Goal: Transaction & Acquisition: Purchase product/service

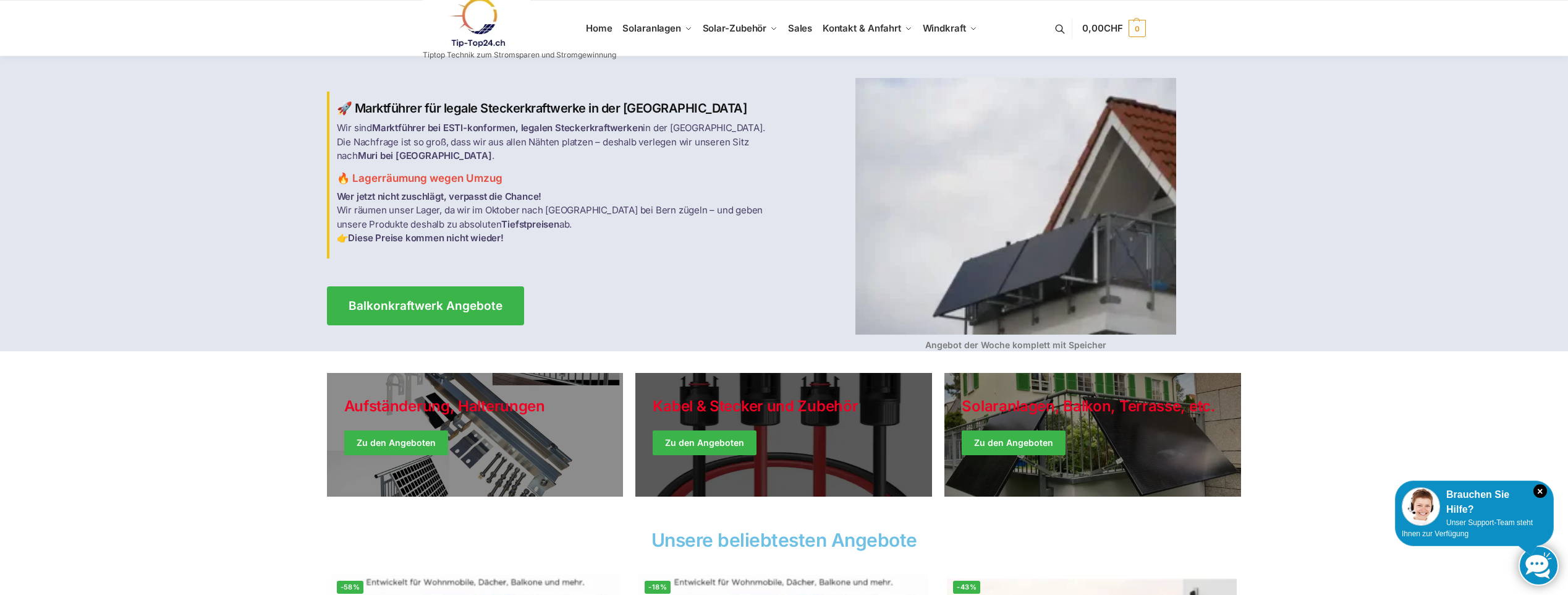
scroll to position [248, 0]
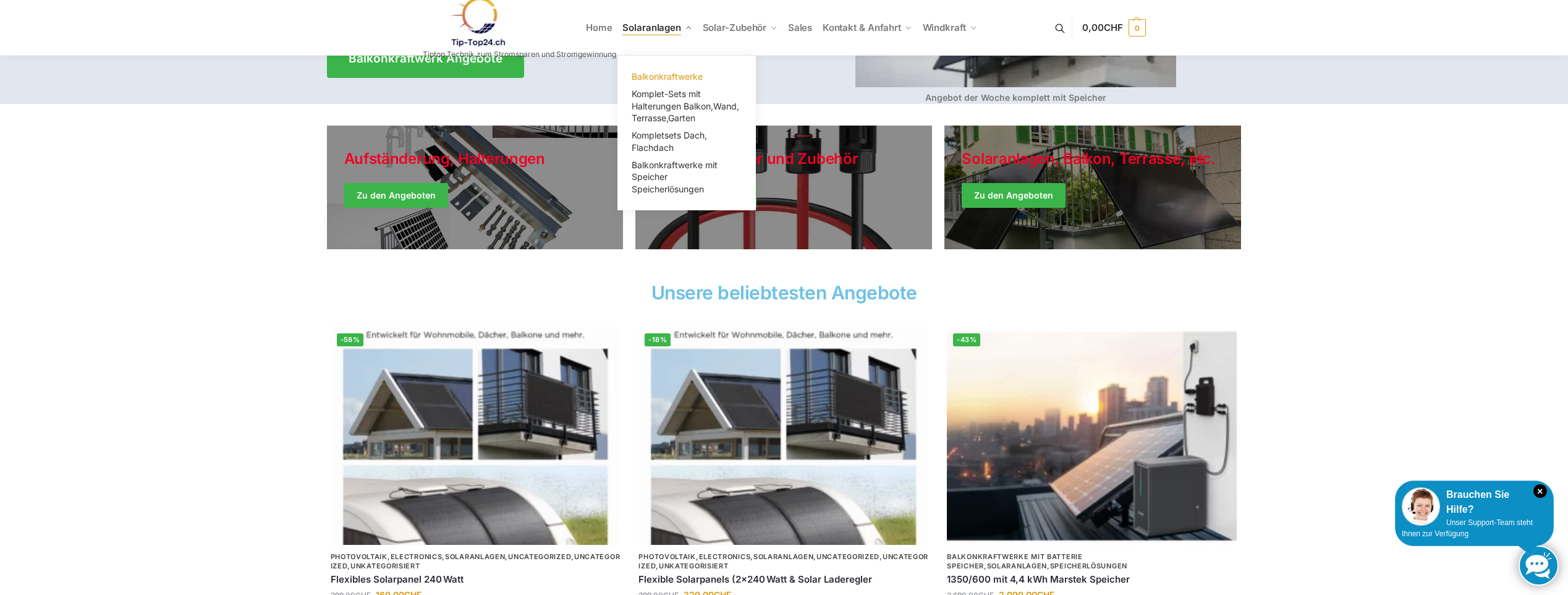
click at [666, 80] on span "Balkonkraftwerke" at bounding box center [667, 76] width 71 height 11
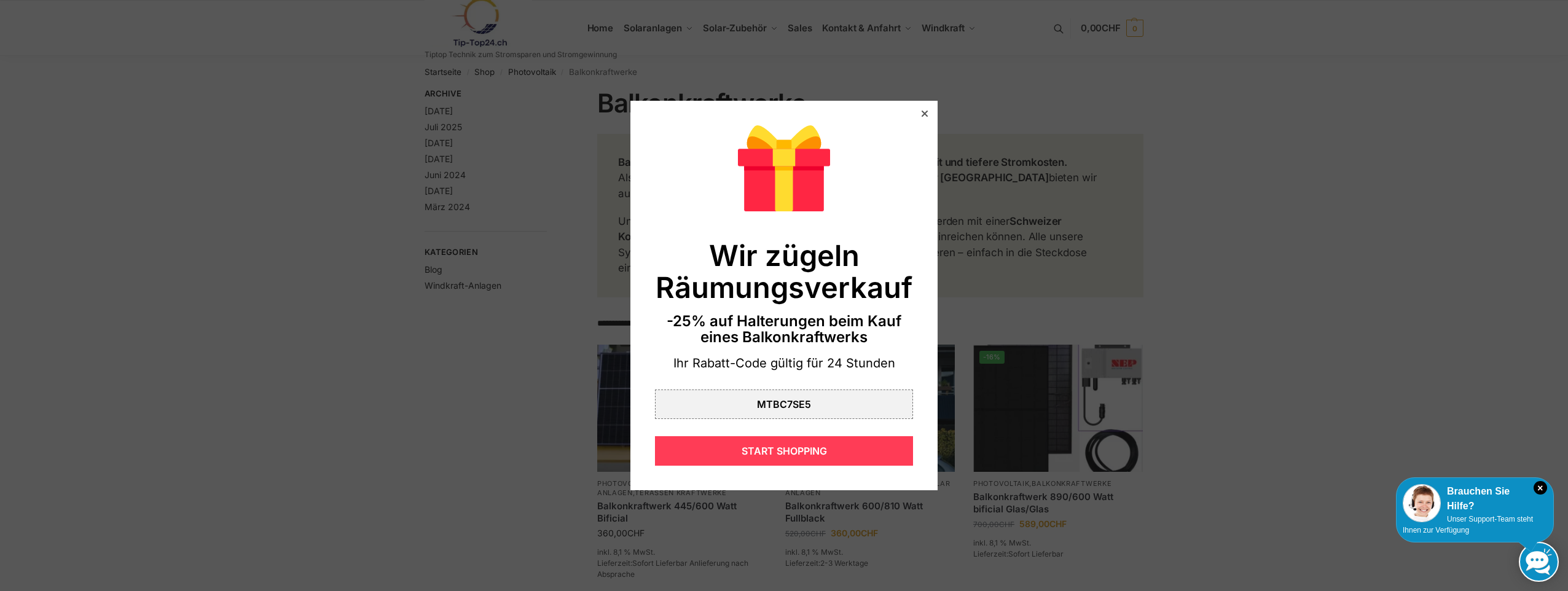
click at [755, 449] on div "START SHOPPING" at bounding box center [784, 451] width 258 height 29
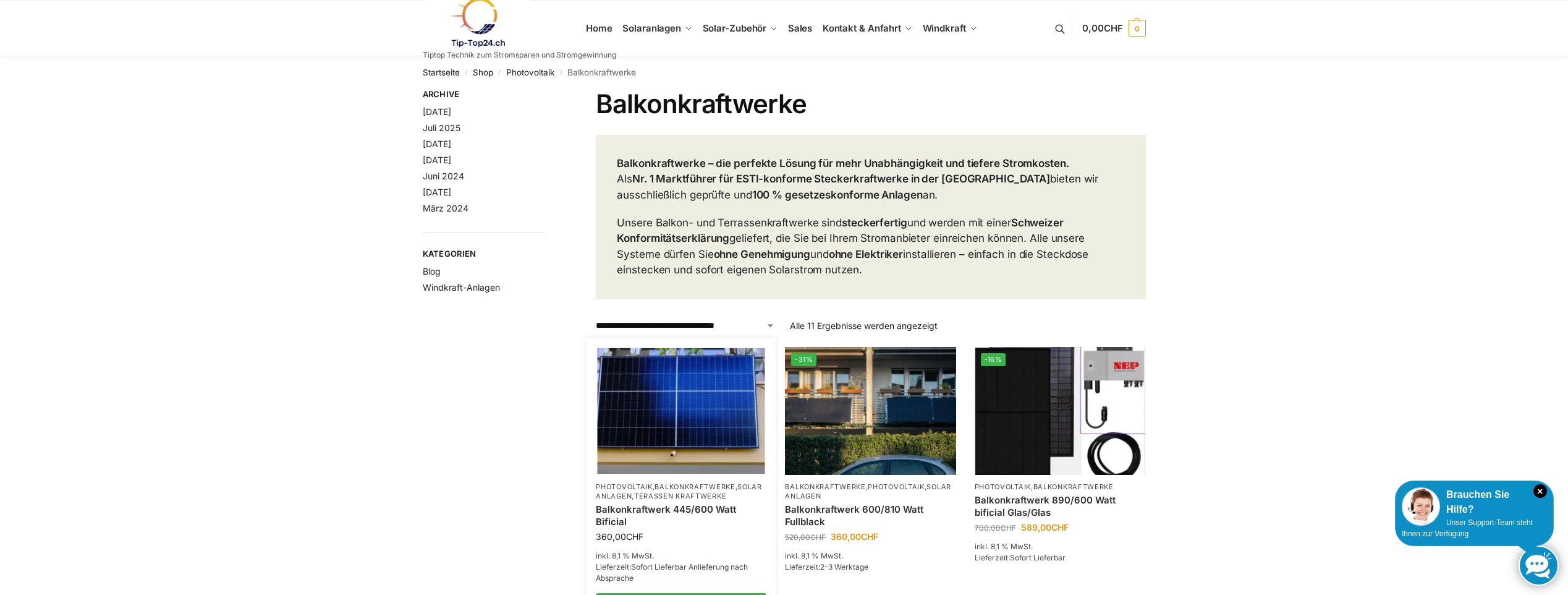
click at [665, 501] on div "Balkonkraftwerk 445/600 Watt Bificial" at bounding box center [681, 515] width 170 height 29
click at [669, 484] on link "Balkonkraftwerke" at bounding box center [695, 486] width 80 height 9
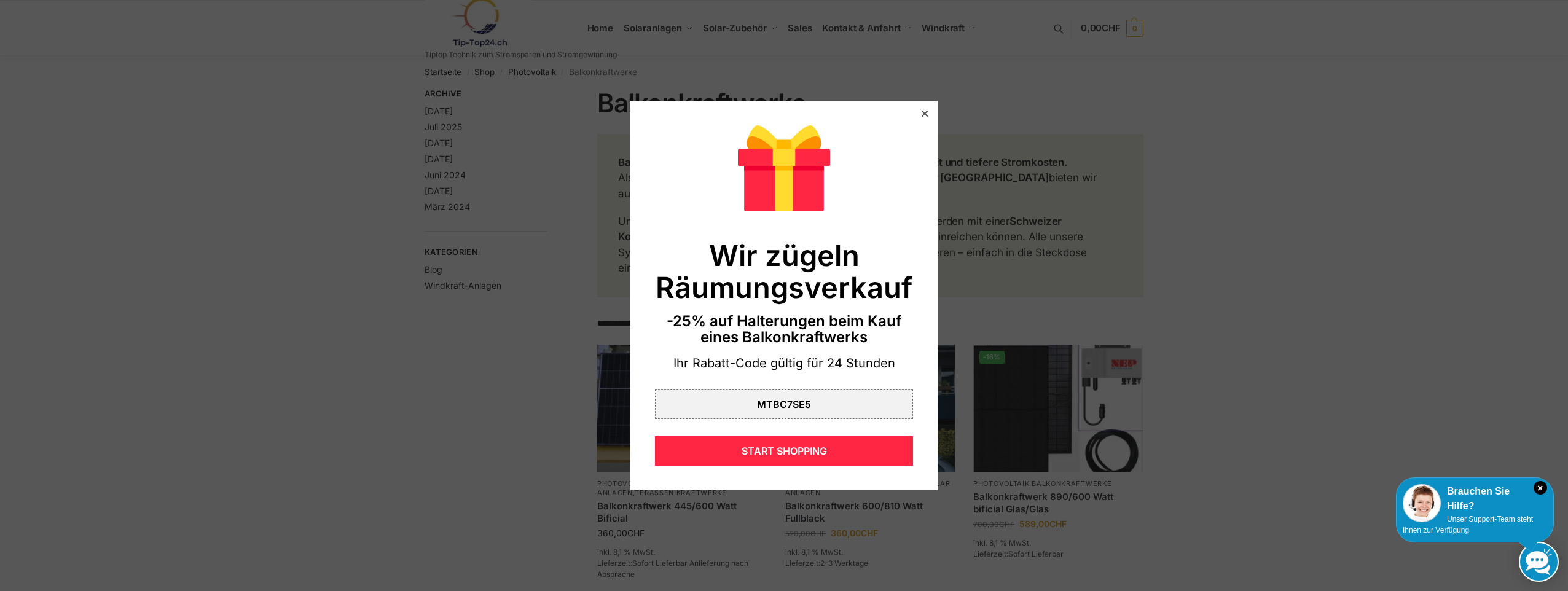
click at [919, 114] on div at bounding box center [925, 114] width 11 height 11
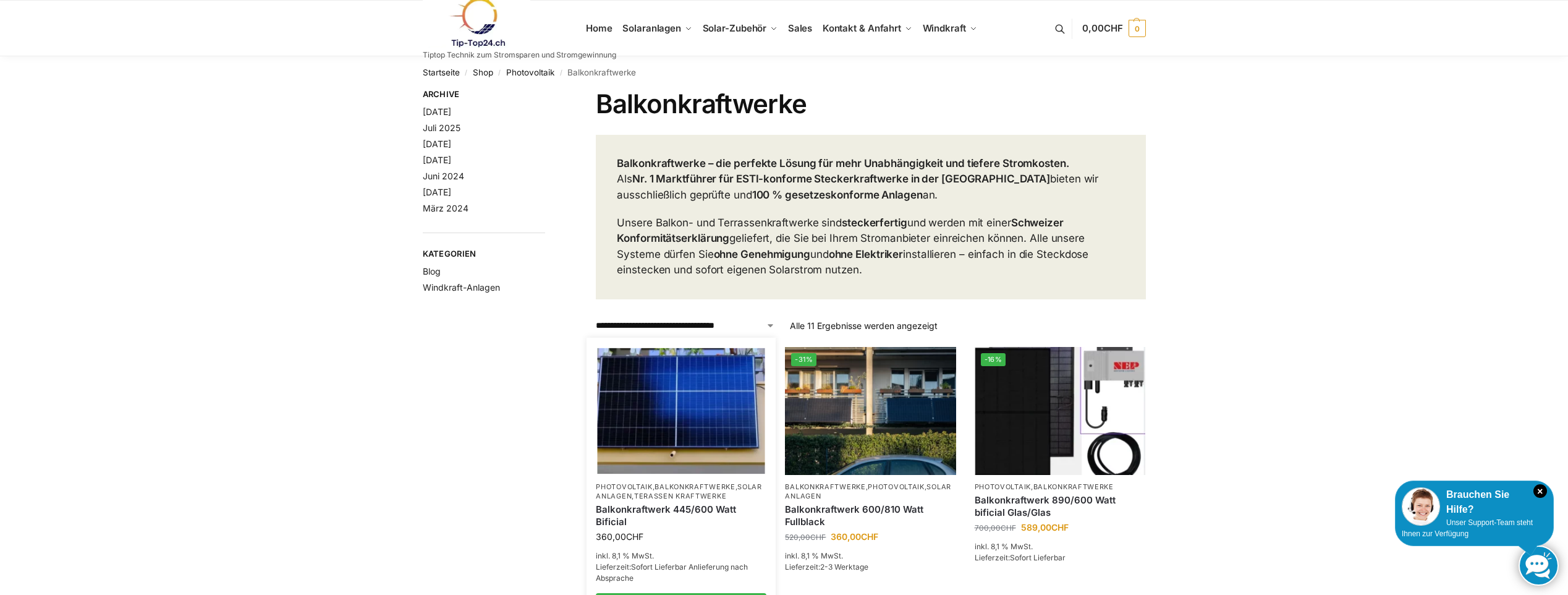
click at [666, 478] on li "Photovoltaik , Balkonkraftwerke , Solaranlagen , Terassen Kraftwerke Balkonkraf…" at bounding box center [681, 482] width 189 height 271
click at [668, 489] on link "Balkonkraftwerke" at bounding box center [695, 486] width 80 height 9
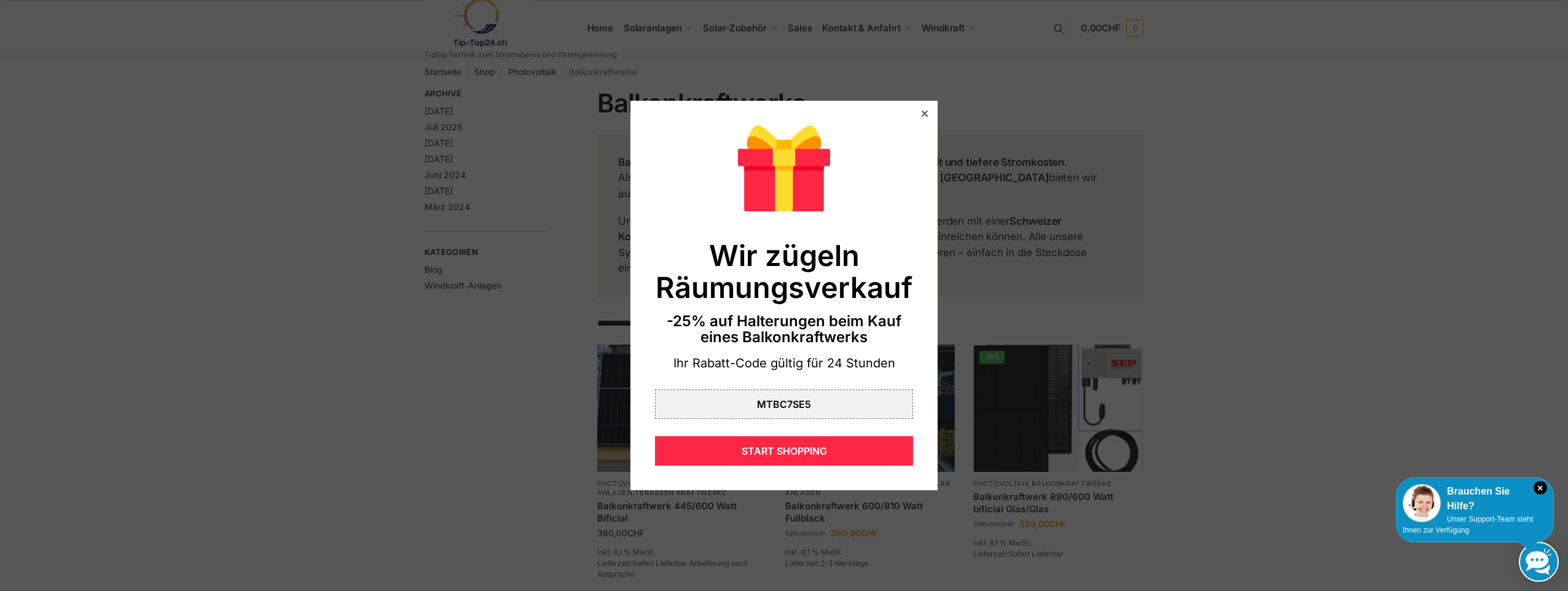
click at [921, 112] on icon at bounding box center [925, 114] width 7 height 7
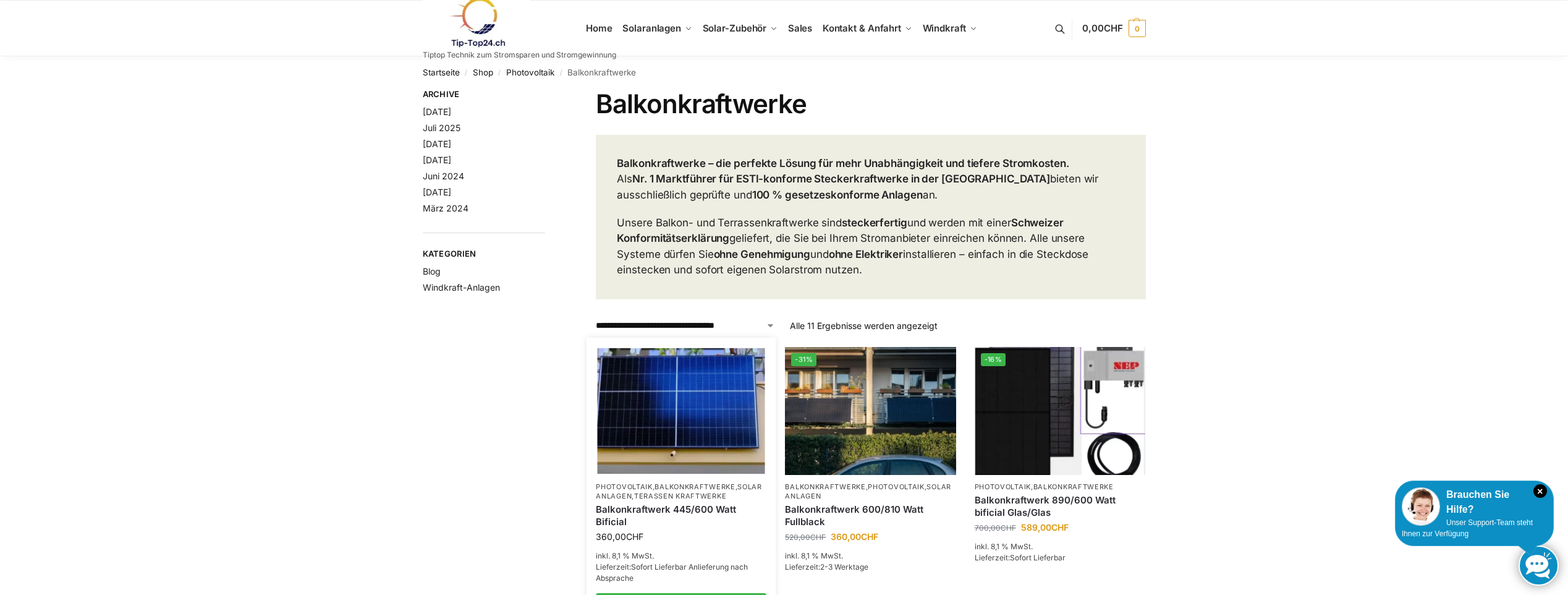
click at [700, 525] on link "Balkonkraftwerk 445/600 Watt Bificial" at bounding box center [681, 515] width 170 height 24
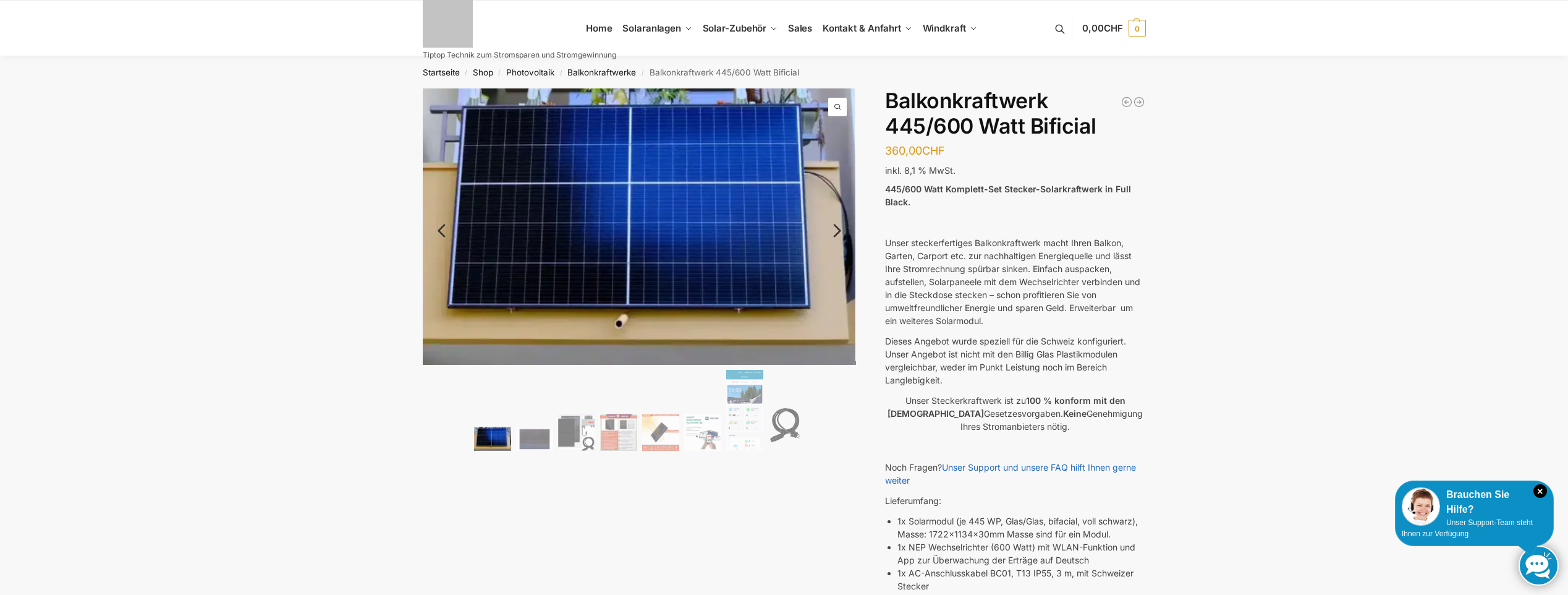
scroll to position [494, 0]
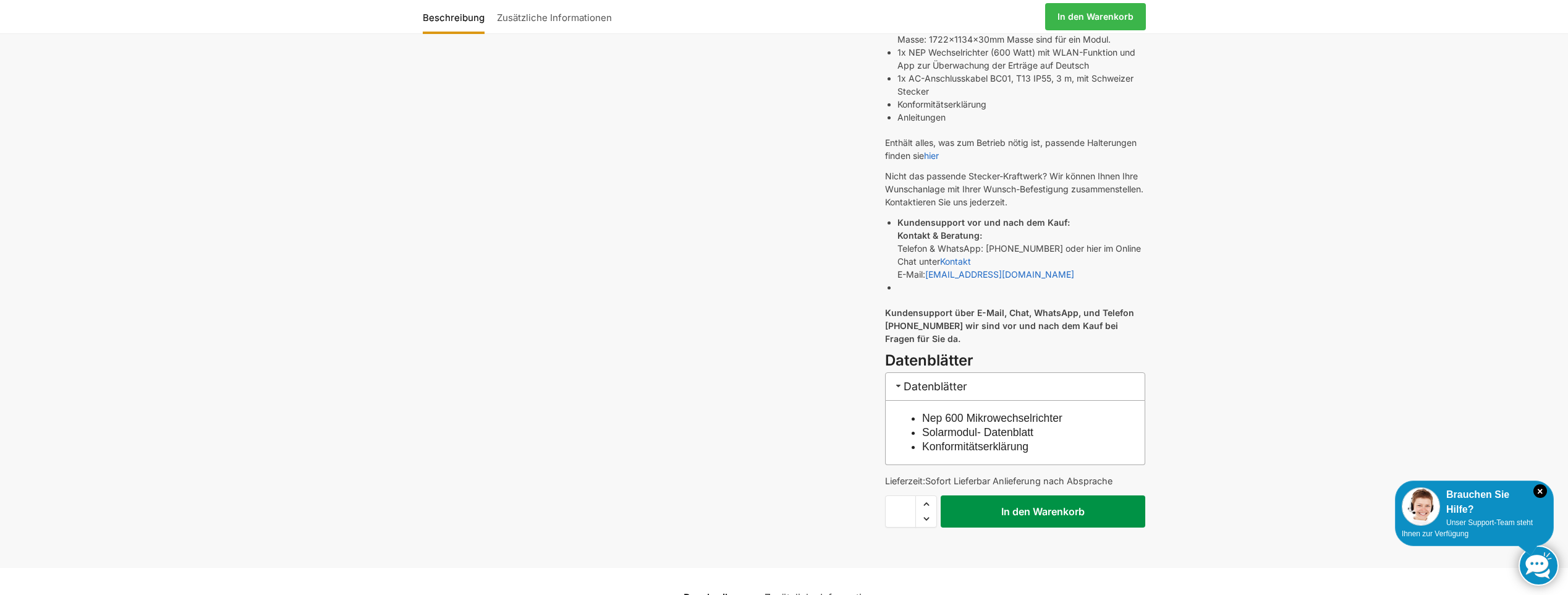
click at [1031, 511] on button "In den Warenkorb" at bounding box center [1043, 511] width 205 height 32
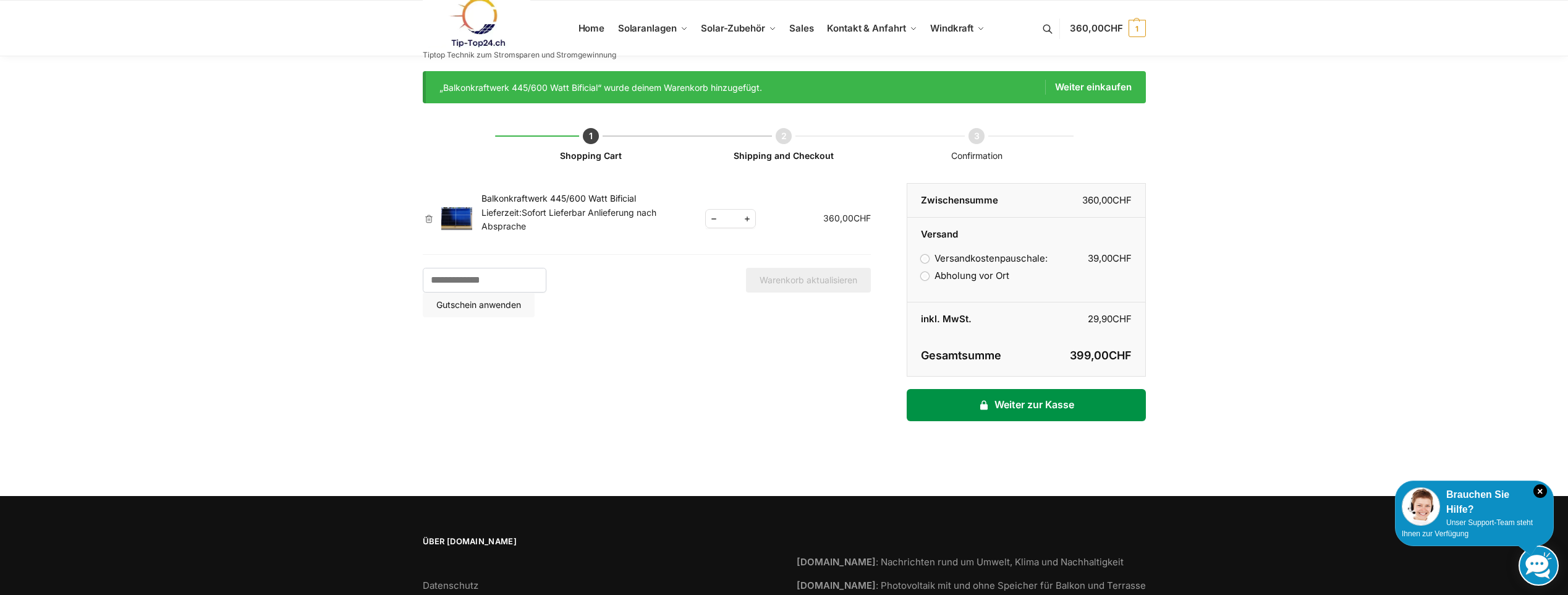
click at [1049, 409] on link "Weiter zur Kasse" at bounding box center [1026, 404] width 238 height 32
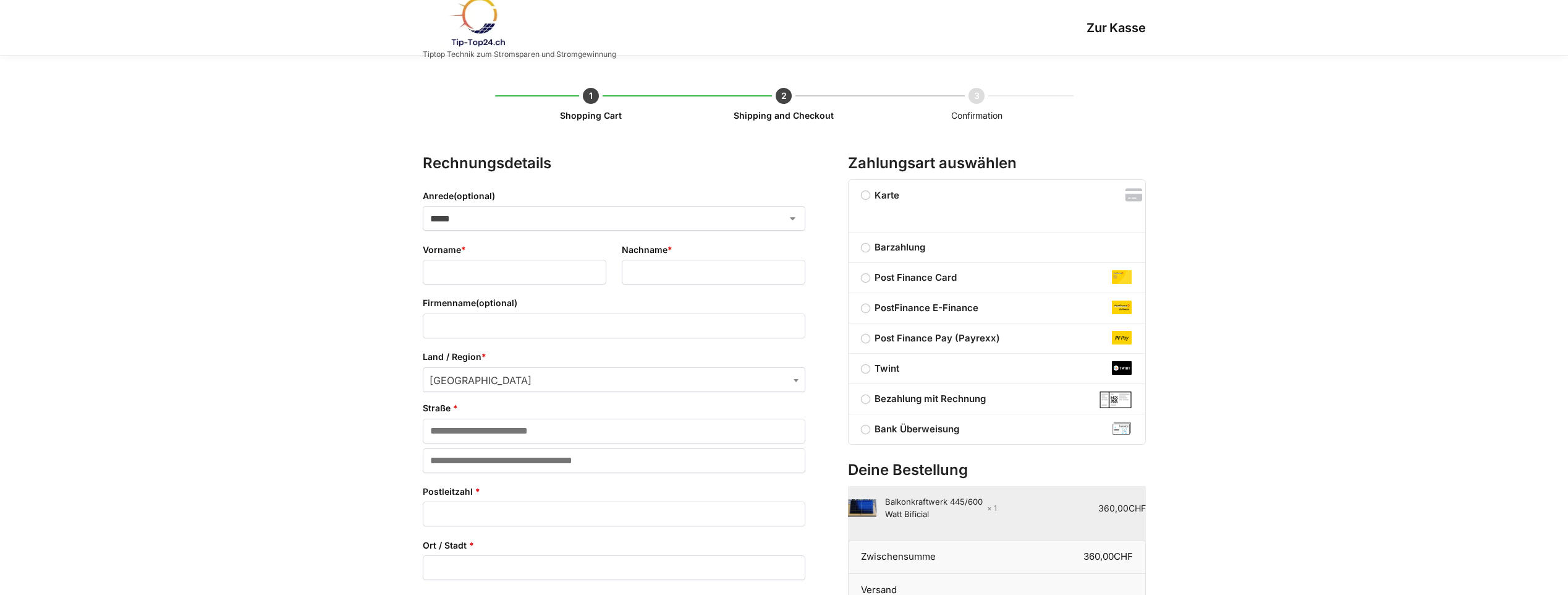
select select "**"
